Goal: Transaction & Acquisition: Register for event/course

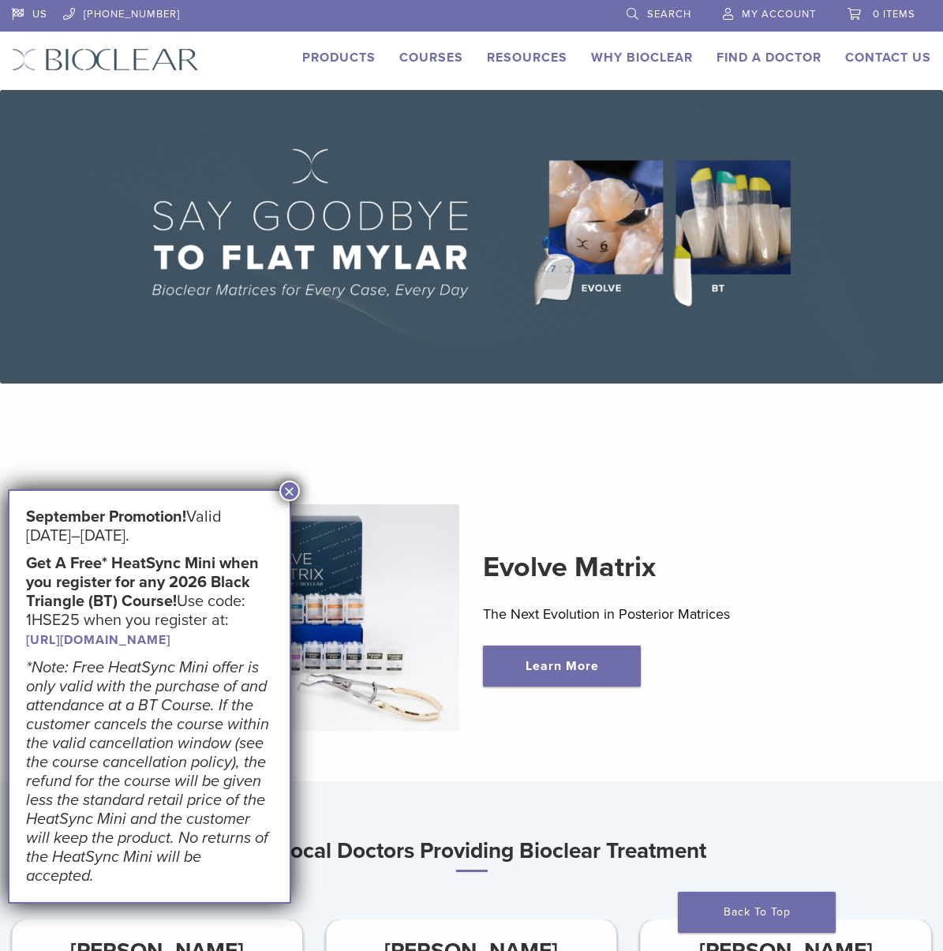
click at [156, 644] on link "[URL][DOMAIN_NAME]" at bounding box center [98, 640] width 144 height 16
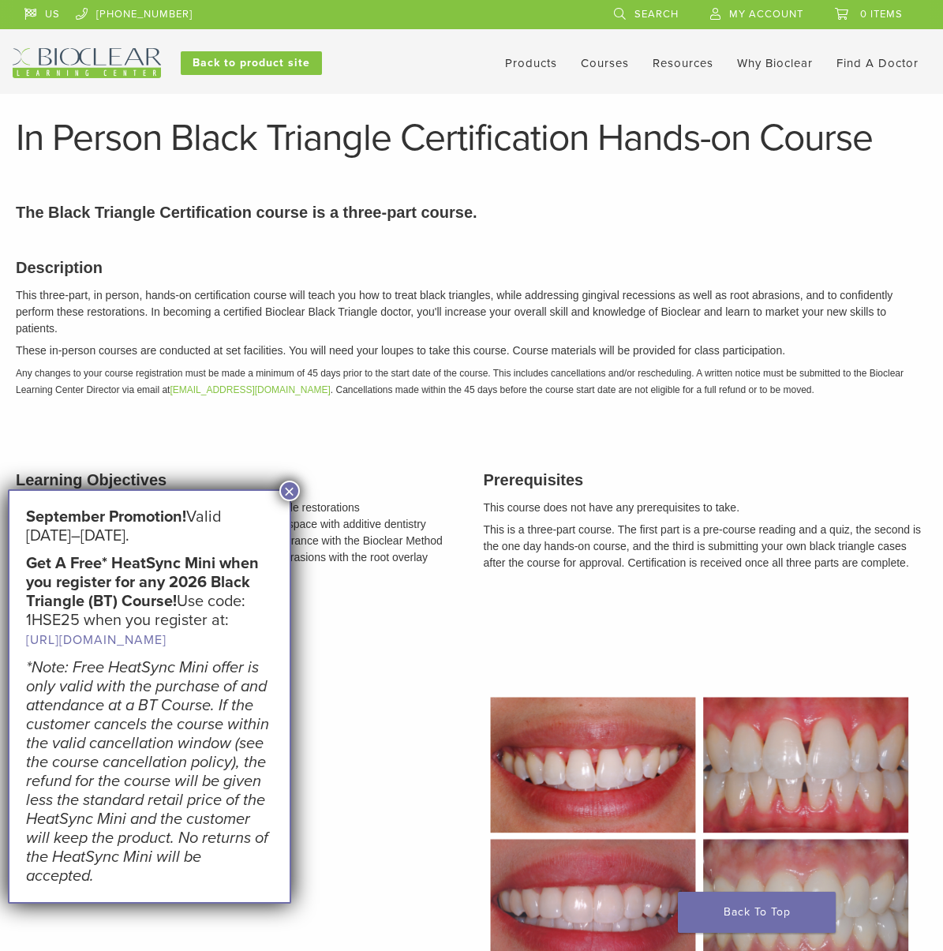
click at [287, 493] on button "×" at bounding box center [289, 491] width 21 height 21
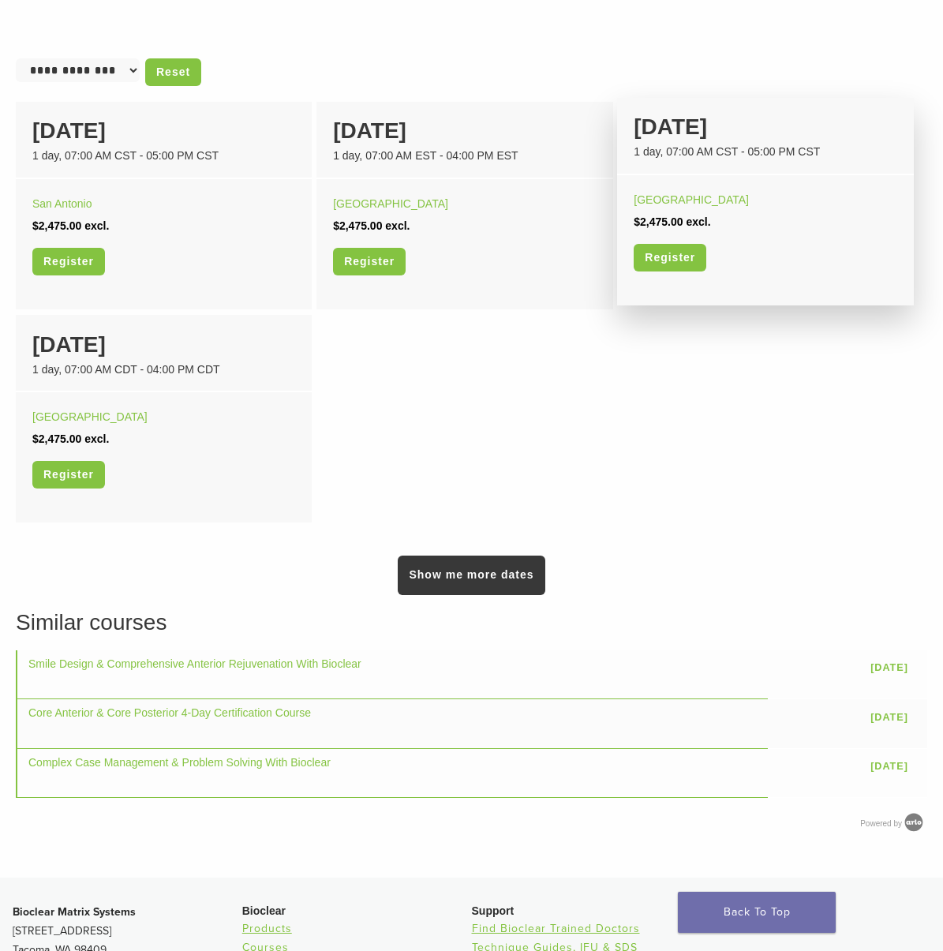
scroll to position [1105, 0]
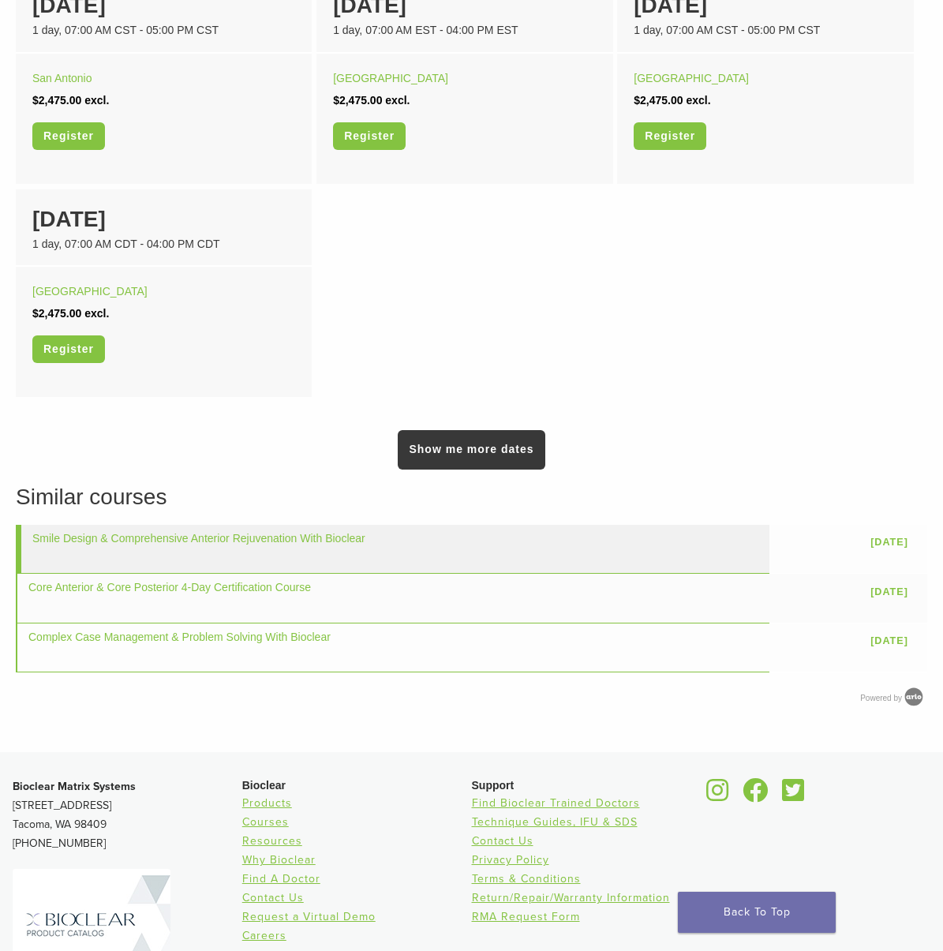
click at [612, 552] on td "Smile Design & Comprehensive Anterior Rejuvenation With Bioclear" at bounding box center [393, 549] width 754 height 49
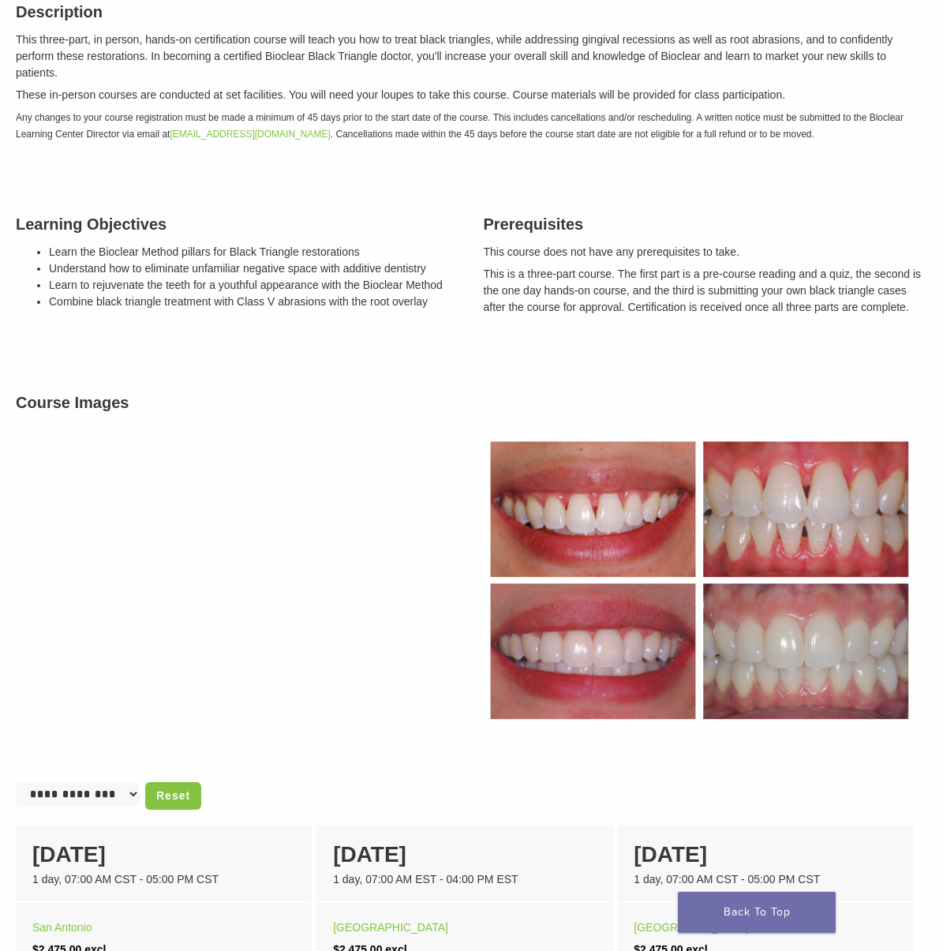
scroll to position [79, 0]
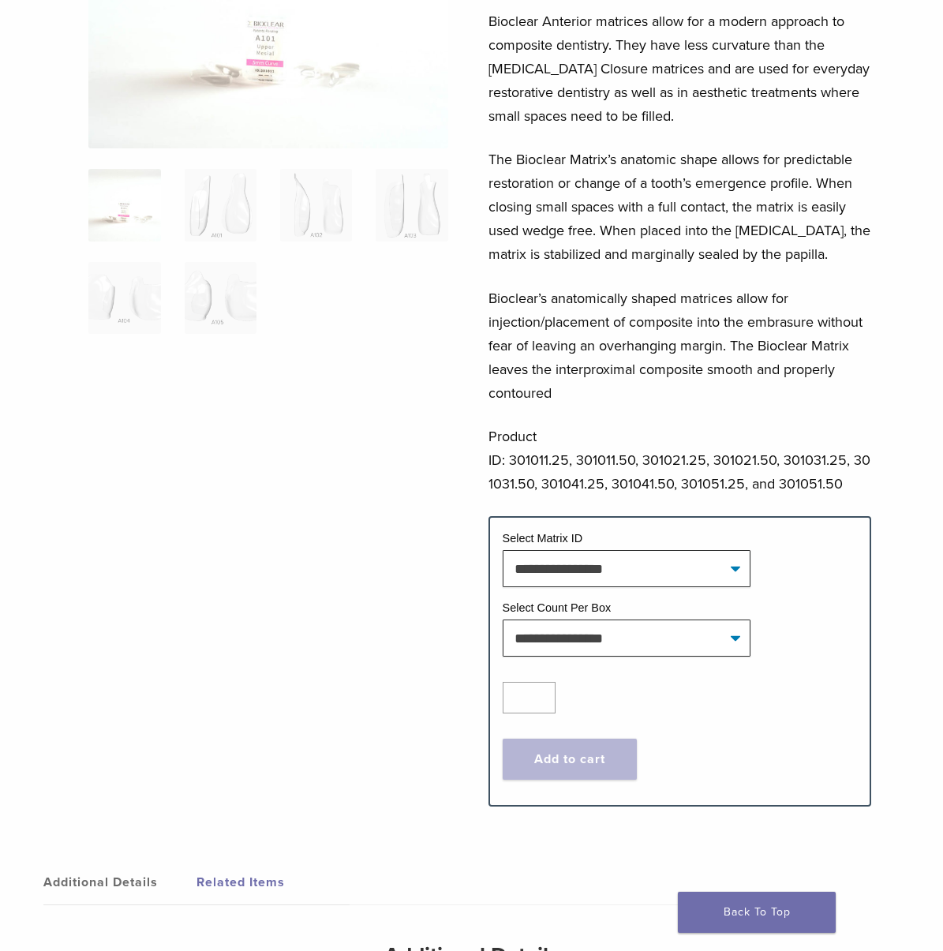
scroll to position [316, 0]
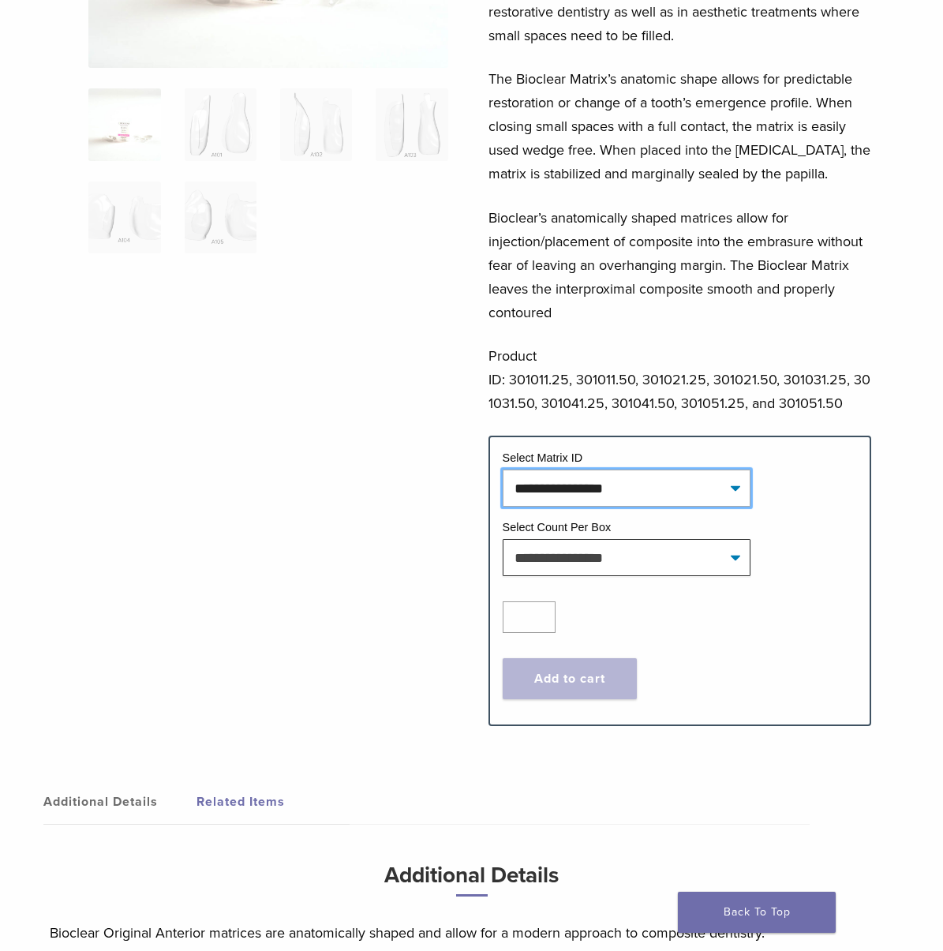
click at [702, 502] on select "**********" at bounding box center [627, 488] width 249 height 36
click at [739, 414] on p "Product ID: 301011.25, 301011.50, 301021.25, 301021.50, 301031.25, 301031.50, 3…" at bounding box center [680, 379] width 383 height 71
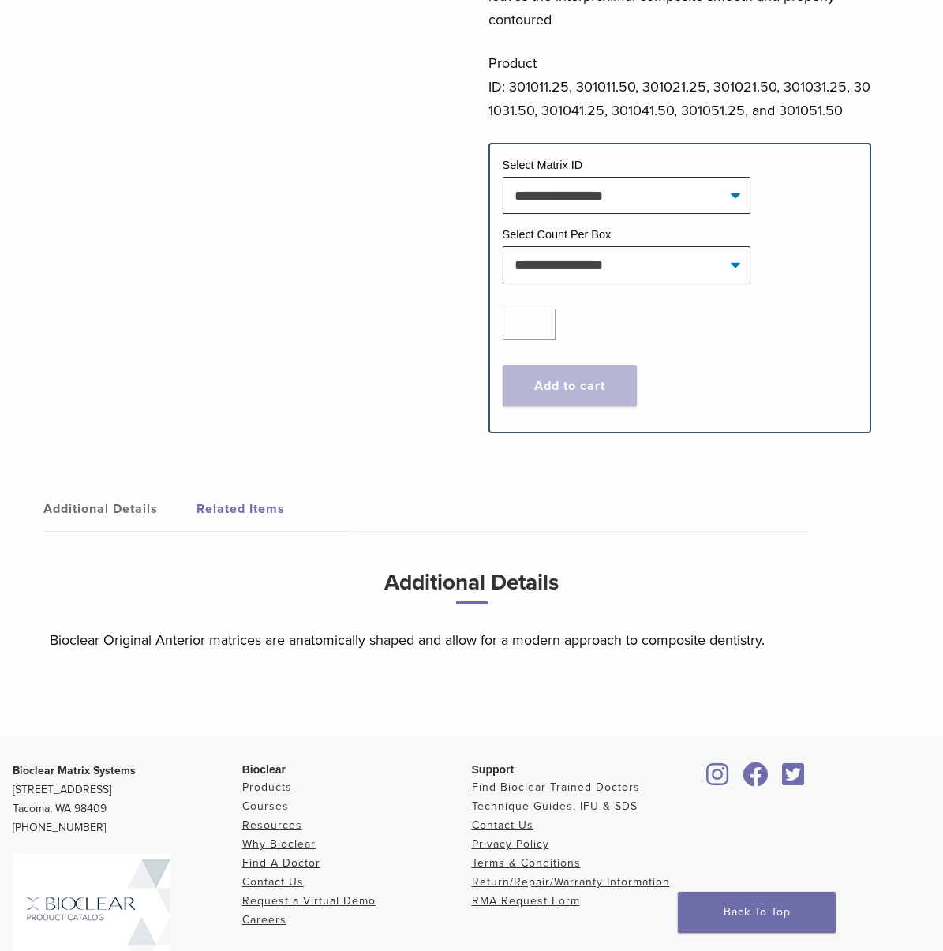
scroll to position [786, 0]
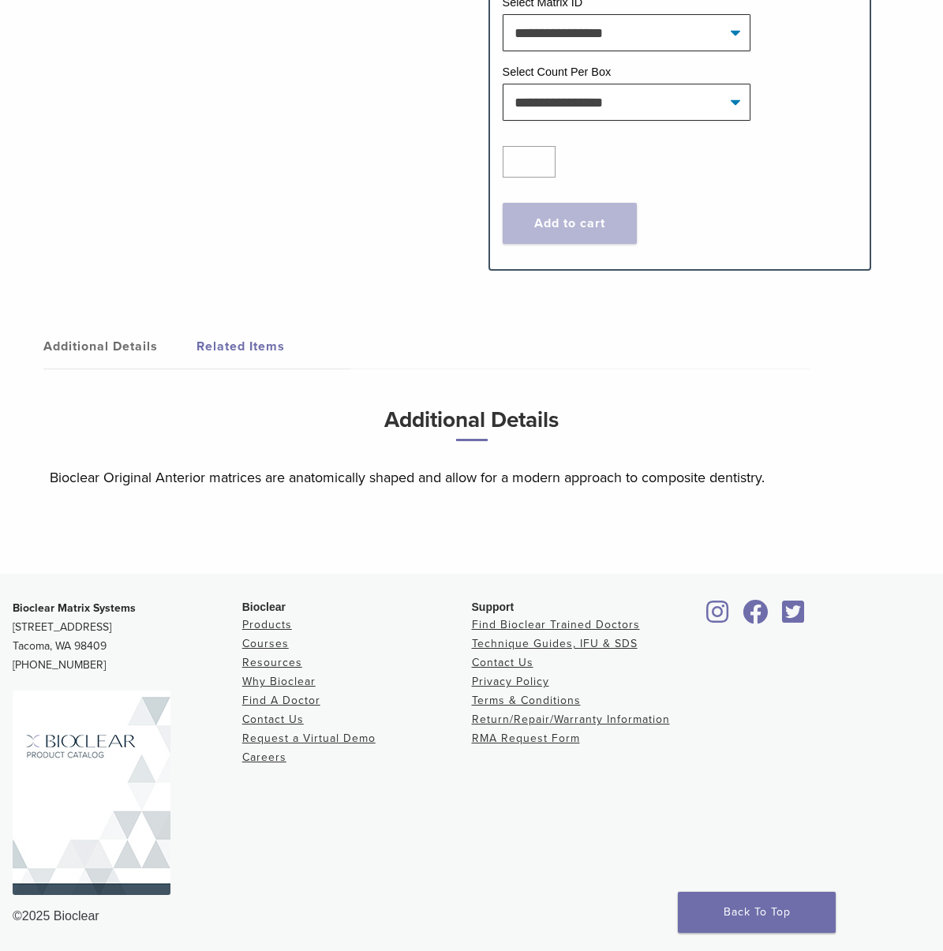
click at [245, 346] on link "Related Items" at bounding box center [273, 346] width 153 height 44
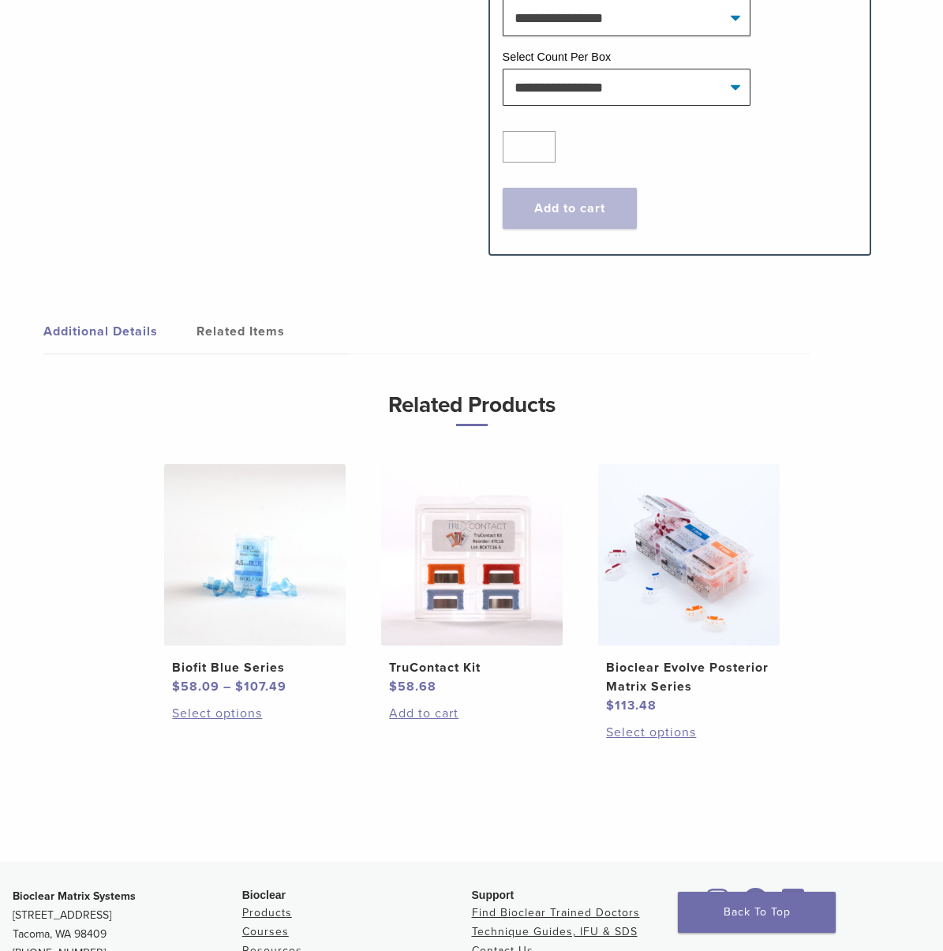
click at [120, 347] on link "Additional Details" at bounding box center [119, 331] width 153 height 44
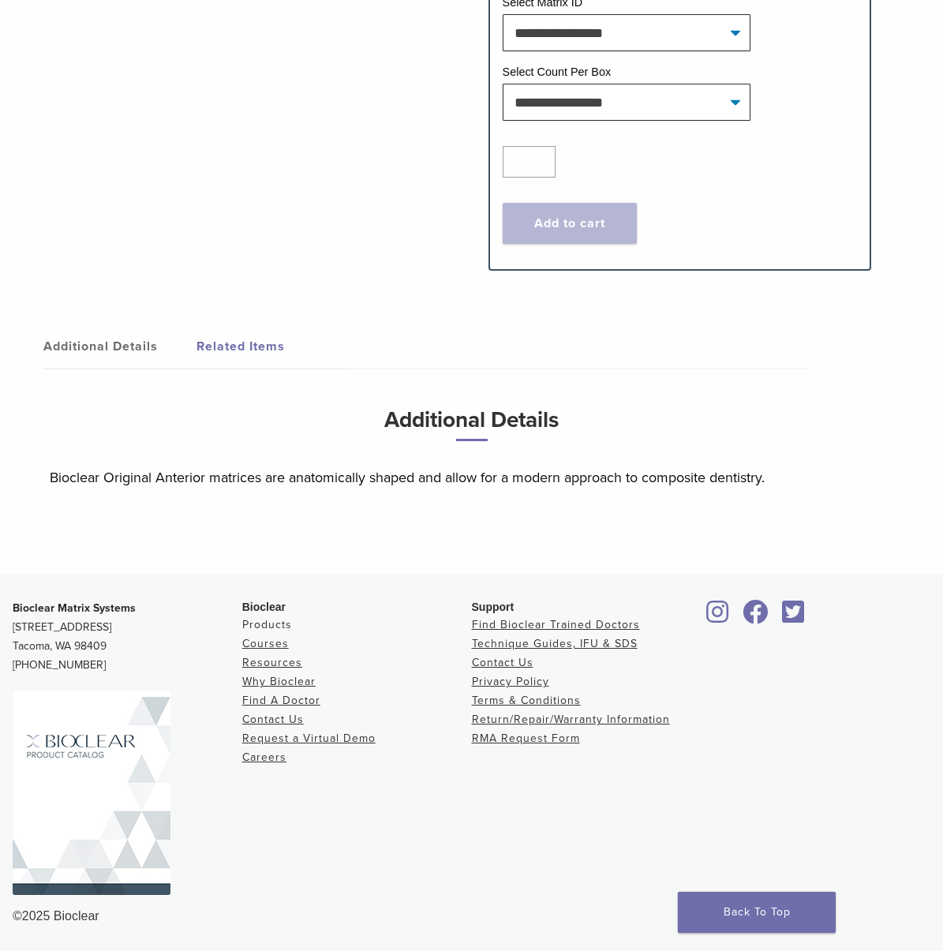
click at [272, 623] on link "Products" at bounding box center [267, 624] width 50 height 13
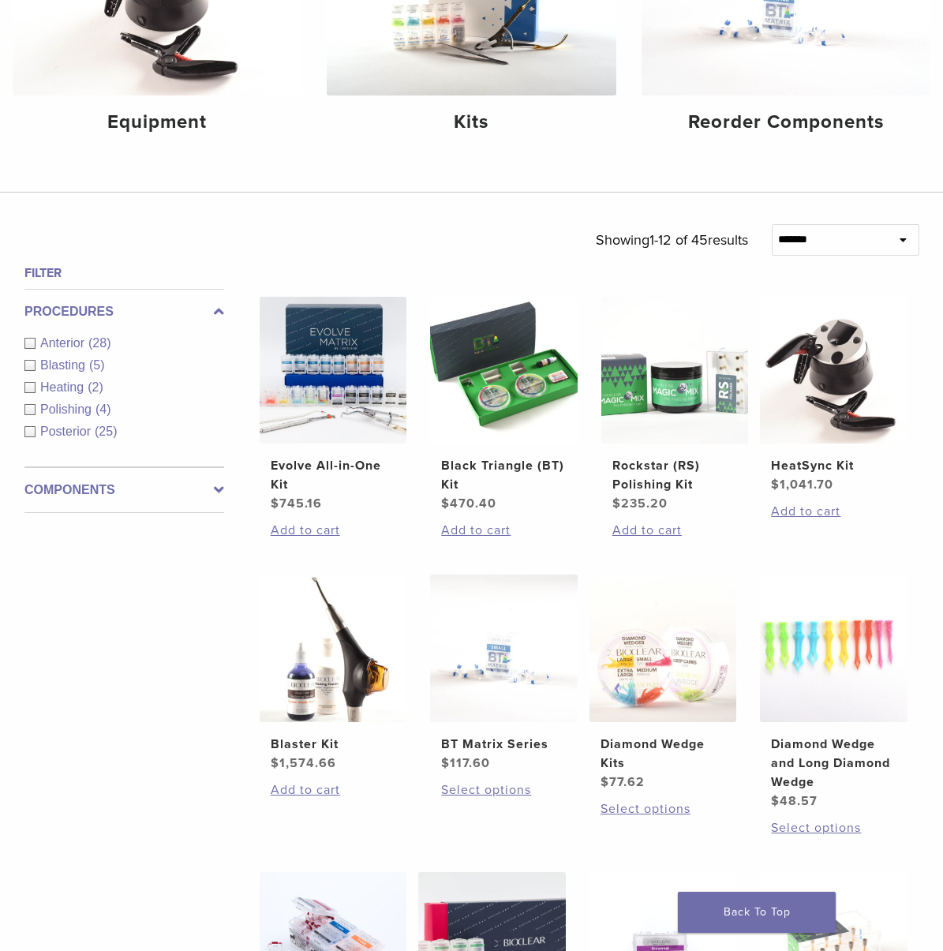
scroll to position [316, 0]
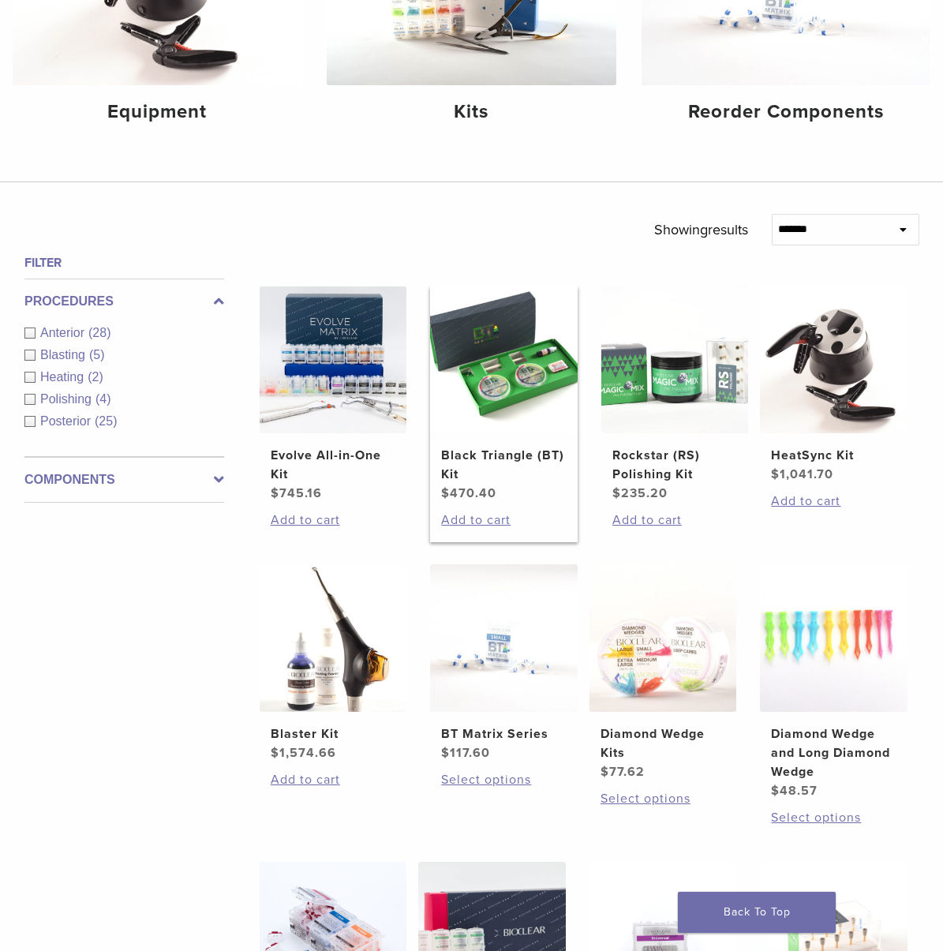
click at [463, 401] on img at bounding box center [504, 361] width 148 height 148
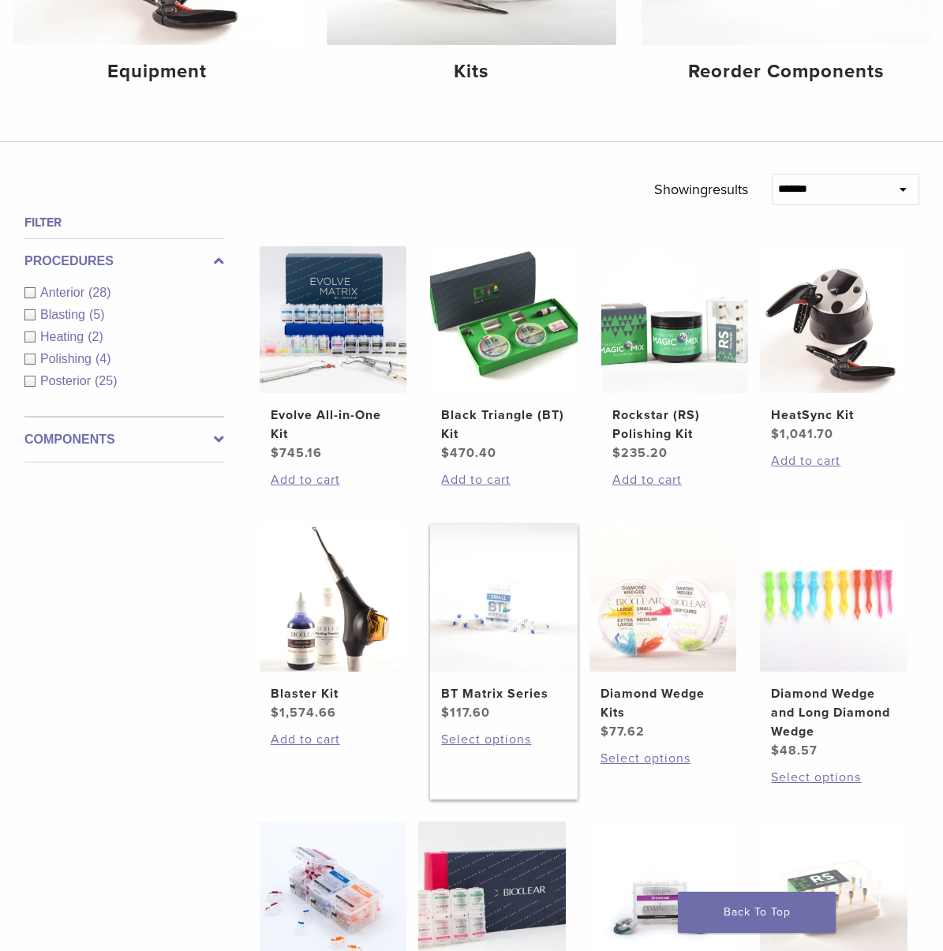
scroll to position [158, 0]
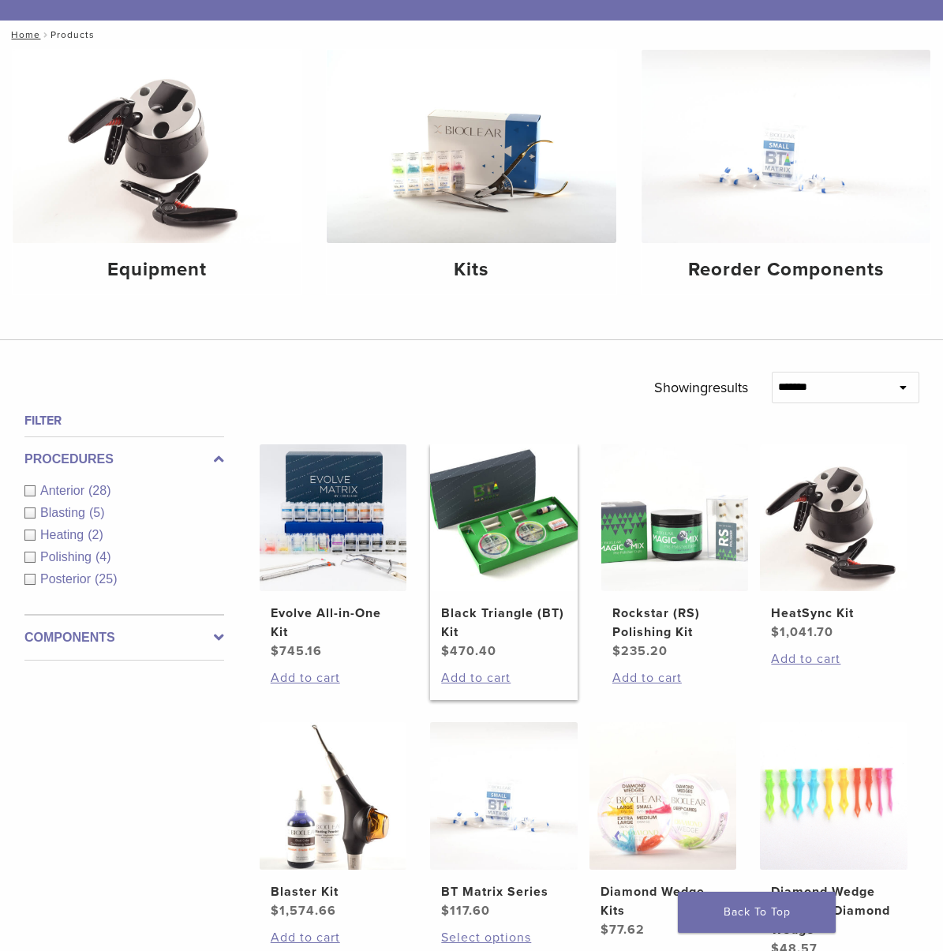
click at [548, 568] on img at bounding box center [504, 518] width 148 height 148
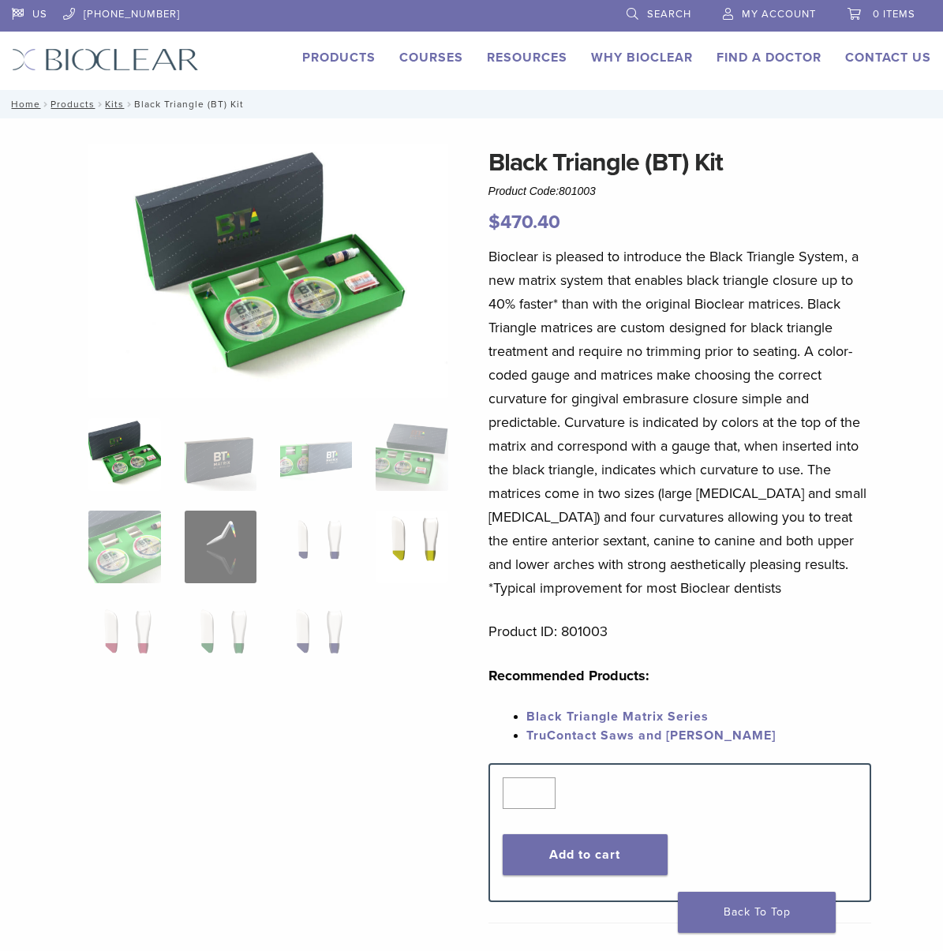
click at [389, 572] on img at bounding box center [412, 547] width 72 height 72
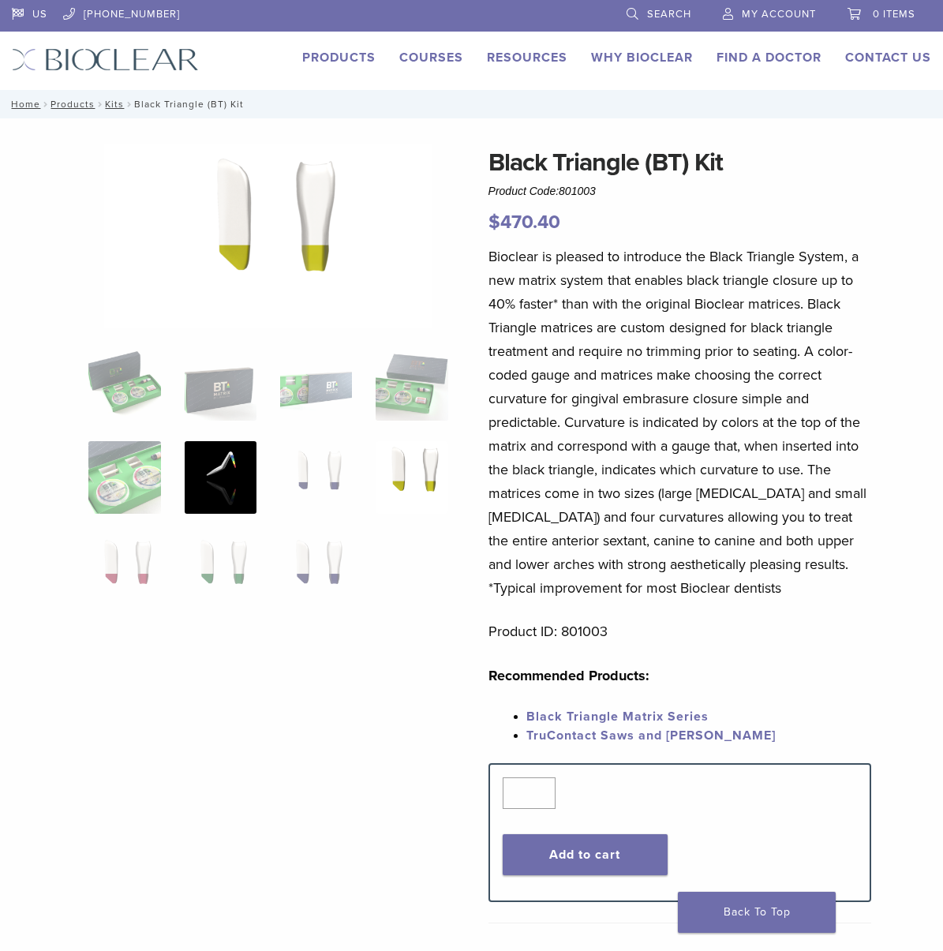
click at [243, 504] on img at bounding box center [221, 477] width 72 height 72
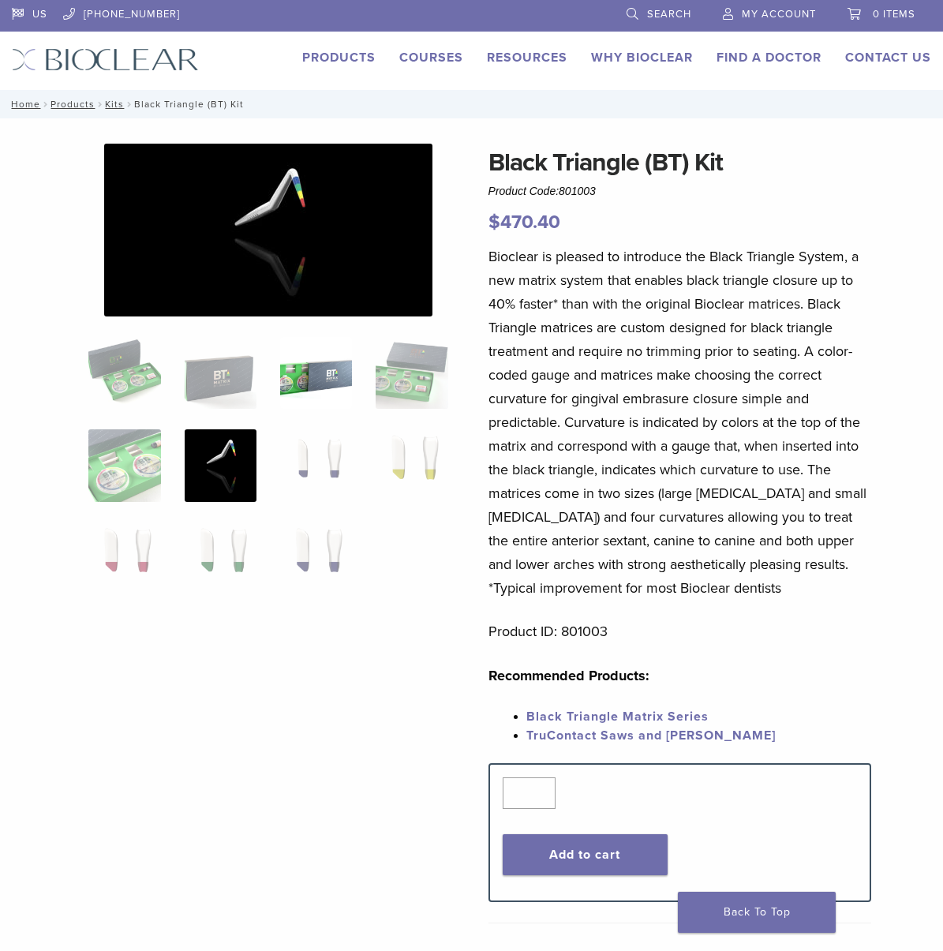
click at [324, 401] on img at bounding box center [316, 373] width 72 height 72
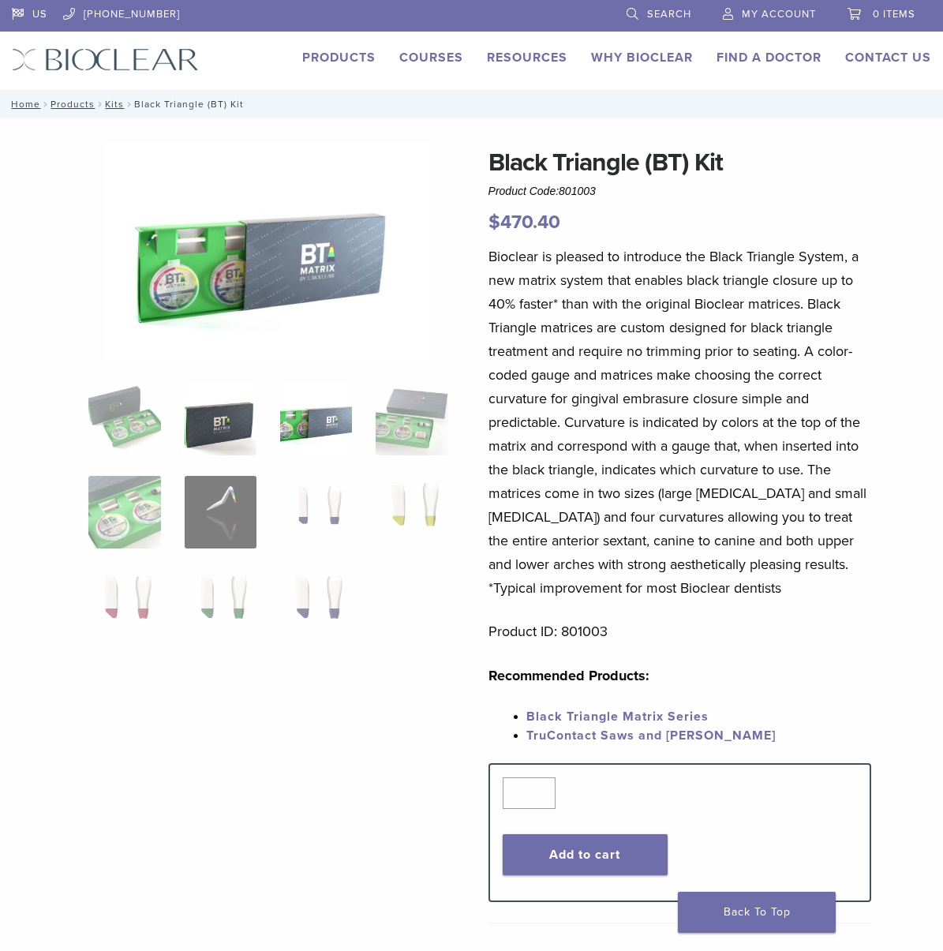
click at [250, 449] on img at bounding box center [221, 420] width 72 height 72
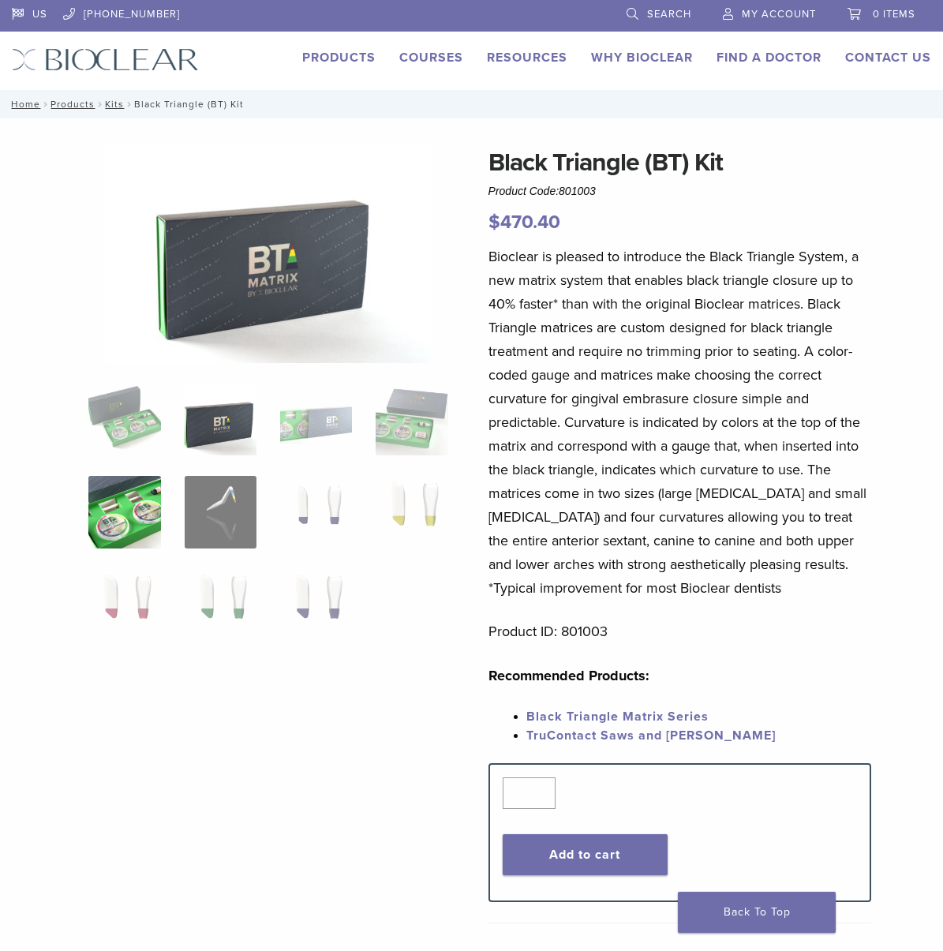
click at [126, 516] on img at bounding box center [124, 512] width 72 height 72
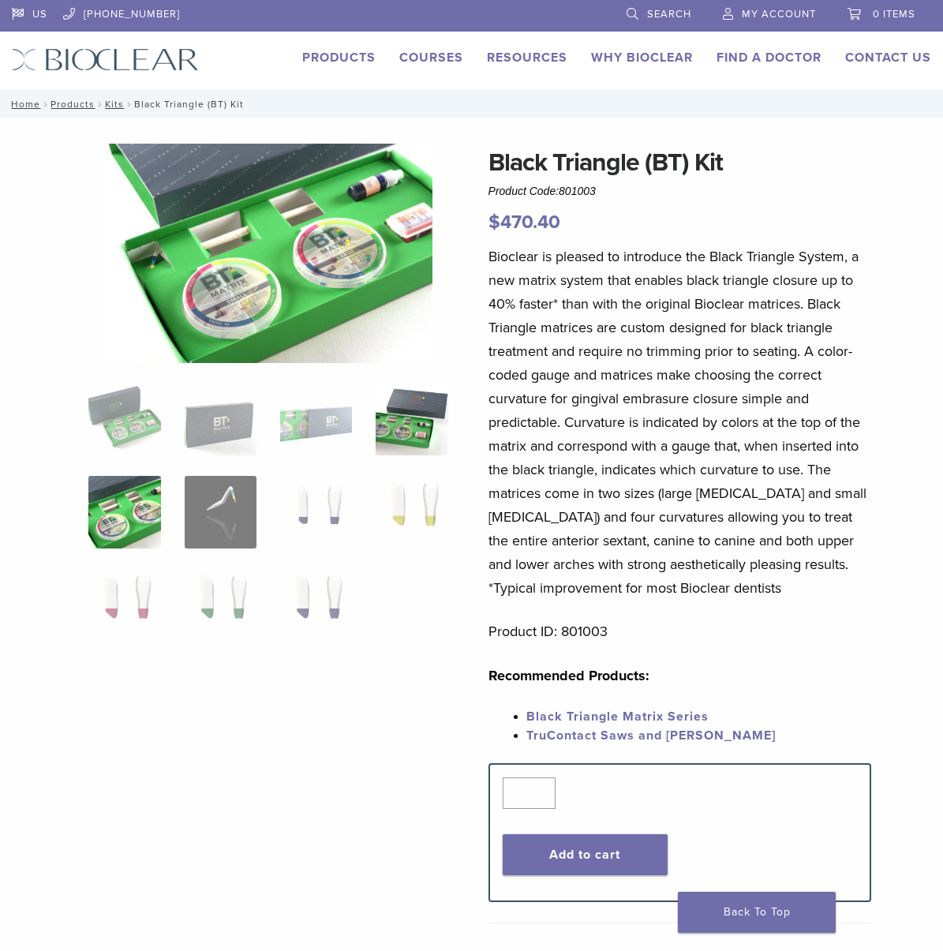
click at [445, 455] on img at bounding box center [412, 420] width 72 height 72
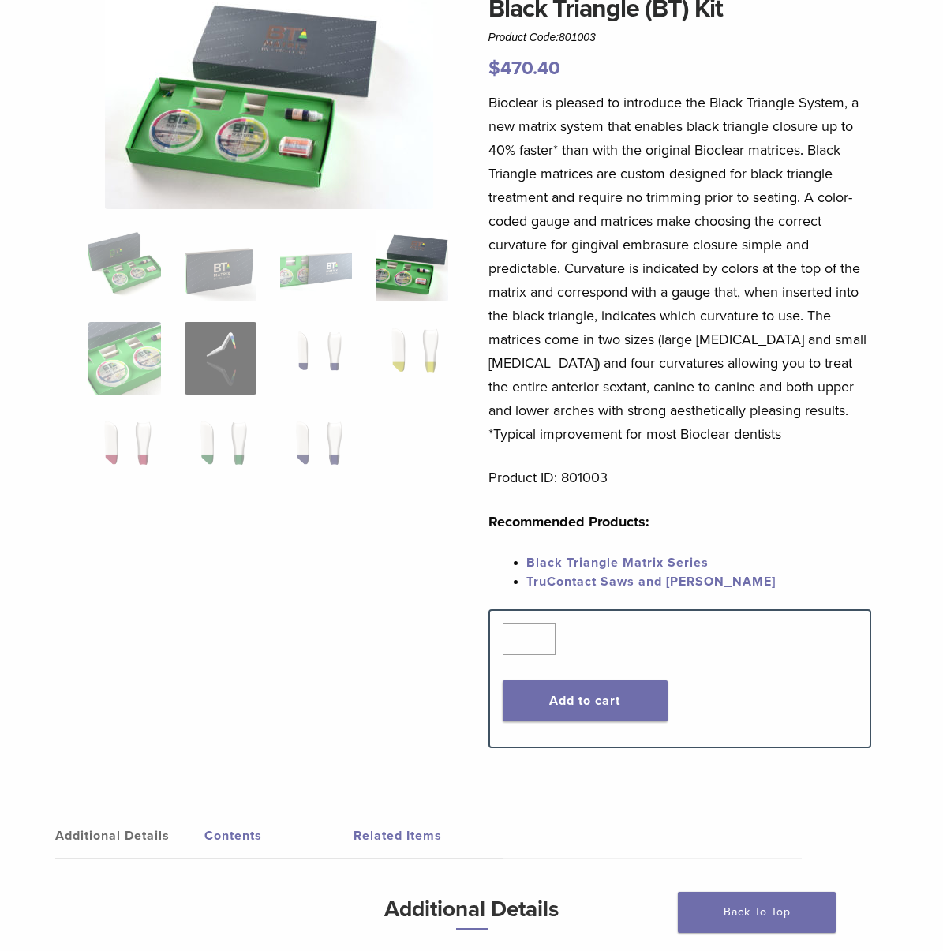
scroll to position [79, 0]
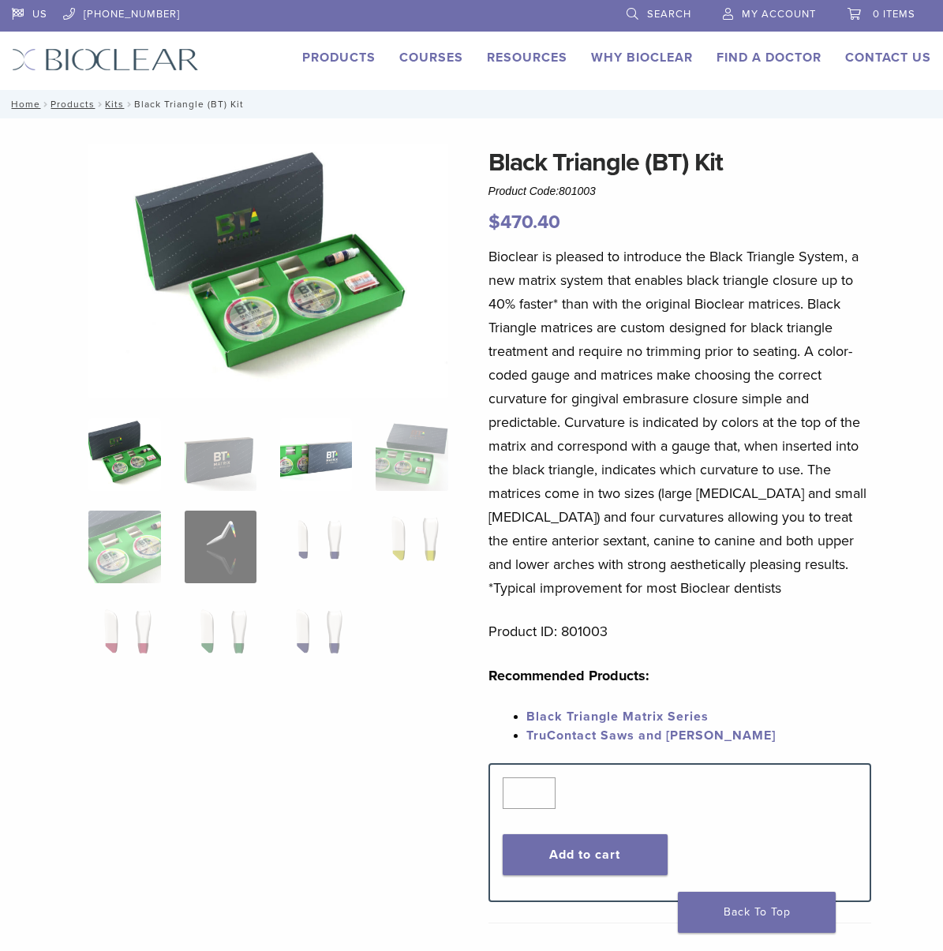
click at [308, 470] on img at bounding box center [316, 454] width 72 height 72
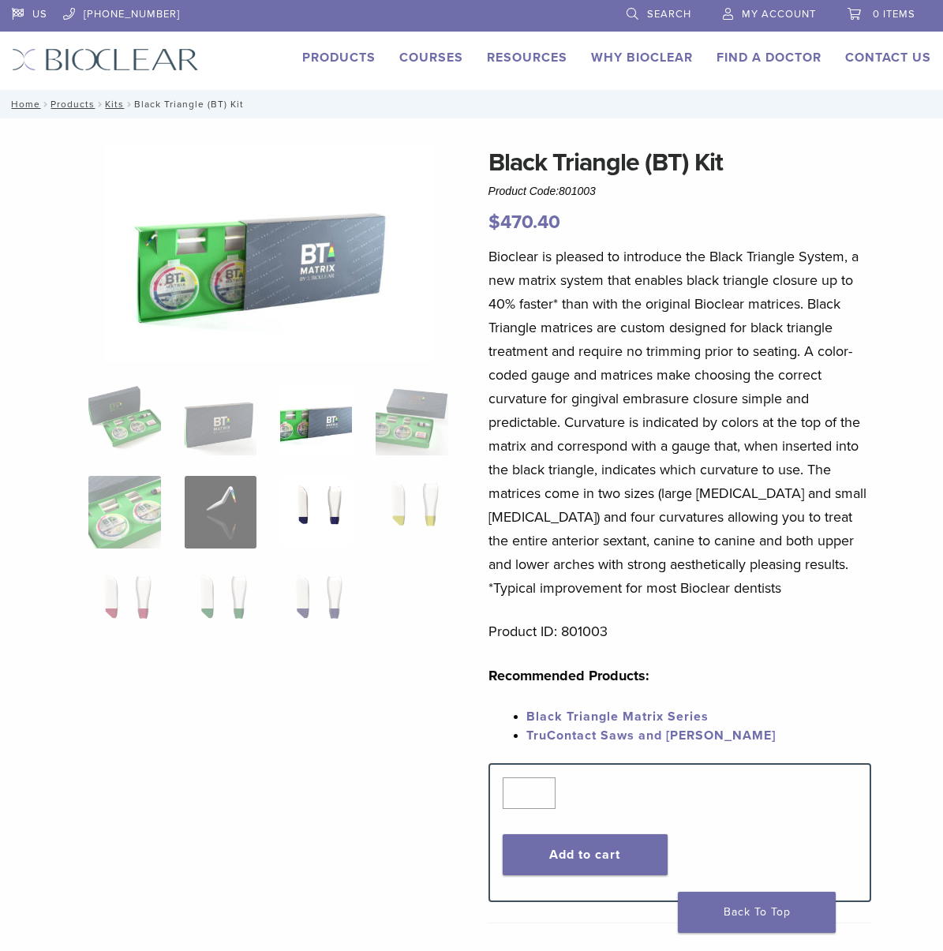
click at [299, 537] on img at bounding box center [316, 512] width 72 height 72
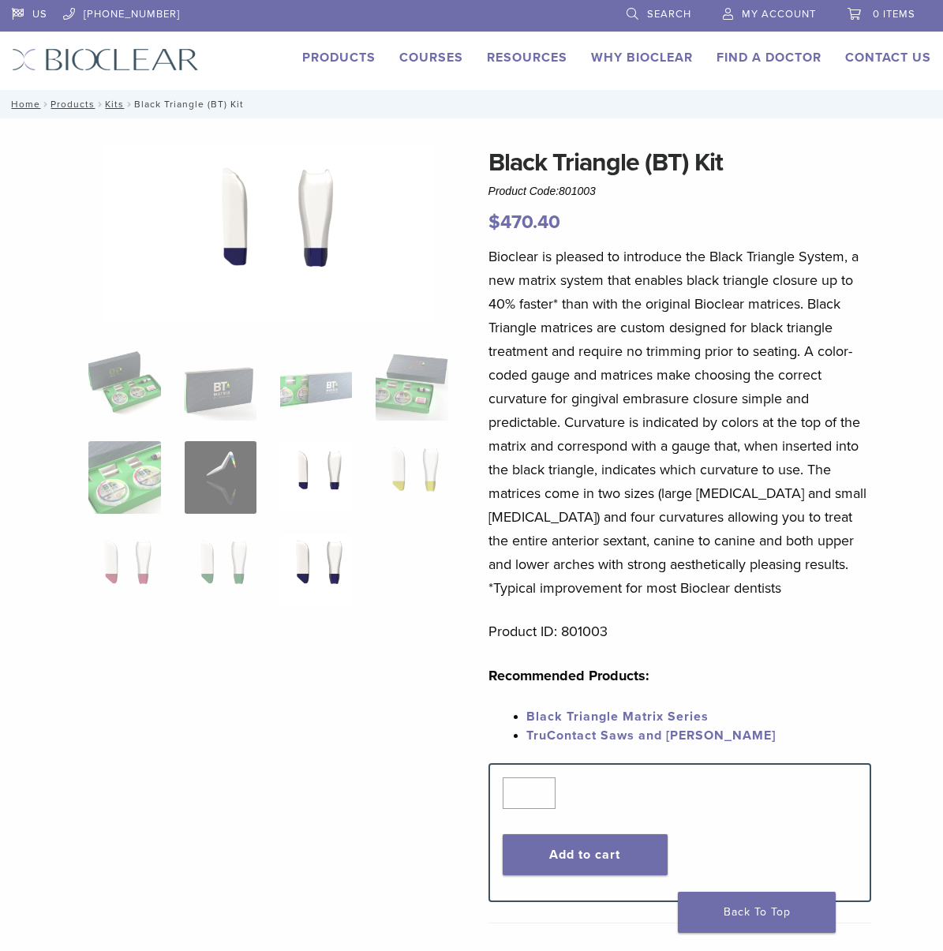
click at [312, 576] on img at bounding box center [316, 570] width 72 height 72
click at [252, 579] on img at bounding box center [221, 570] width 72 height 72
click at [419, 404] on img at bounding box center [412, 385] width 72 height 72
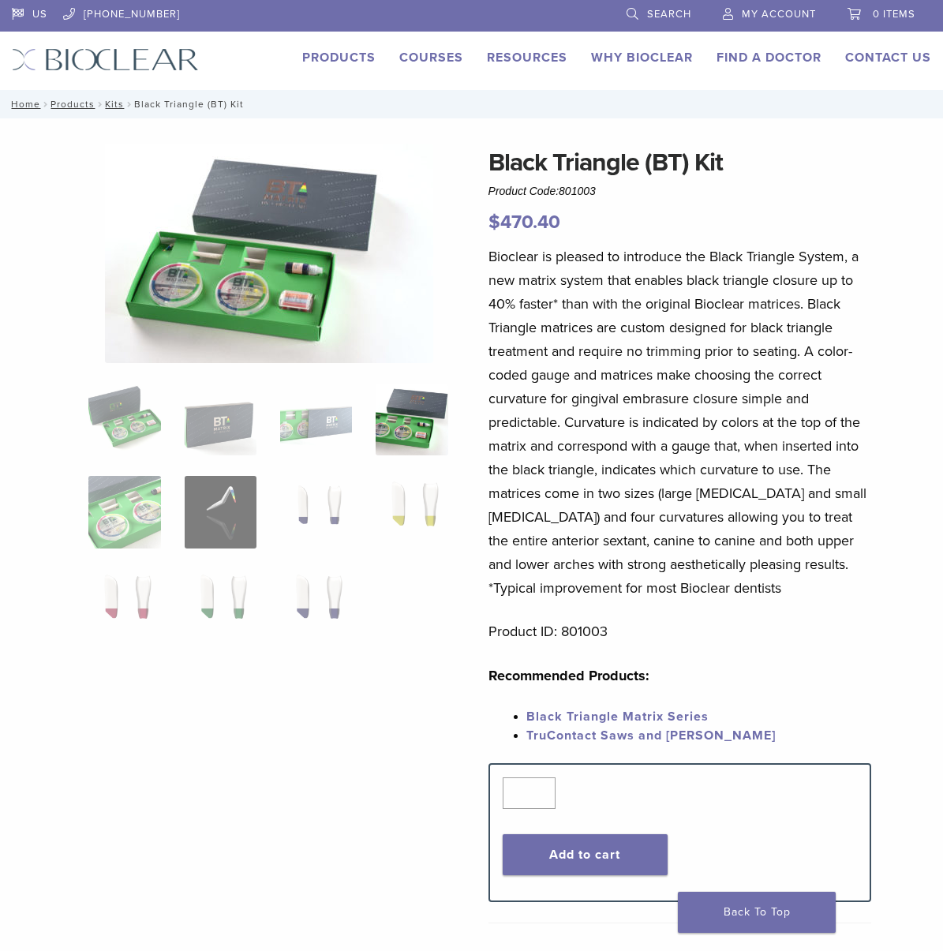
click at [354, 425] on ol at bounding box center [269, 523] width 384 height 278
click at [345, 428] on img at bounding box center [316, 420] width 72 height 72
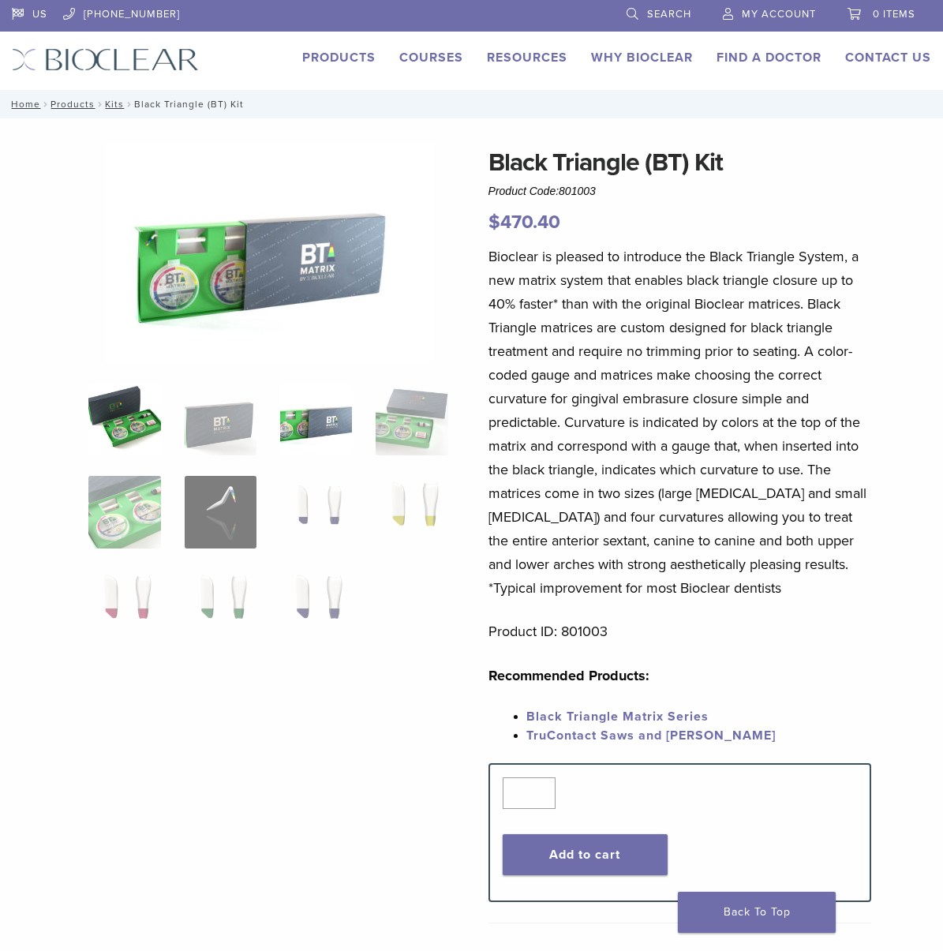
click at [148, 445] on img at bounding box center [124, 420] width 72 height 72
